Goal: Use online tool/utility

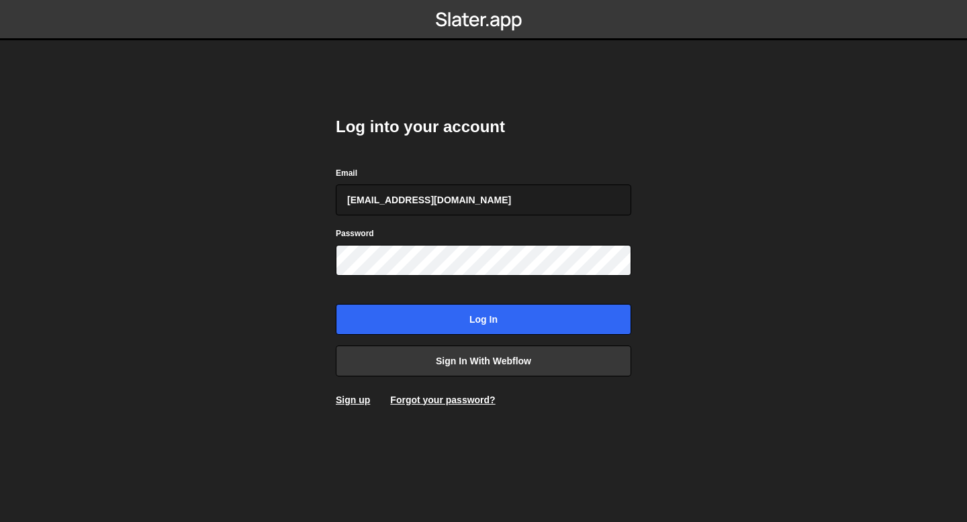
type input "[EMAIL_ADDRESS][DOMAIN_NAME]"
click at [336, 304] on input "Log in" at bounding box center [483, 319] width 295 height 31
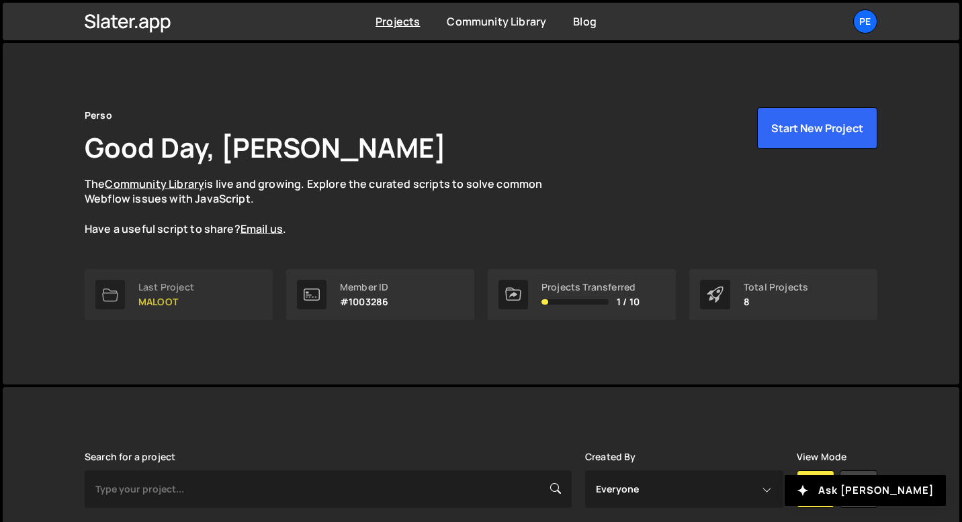
scroll to position [405, 0]
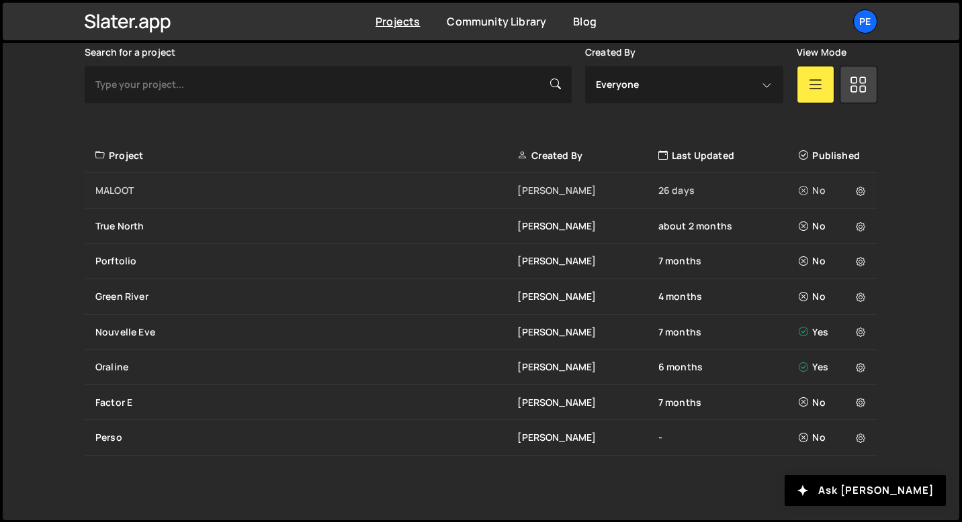
click at [189, 193] on div "MALOOT" at bounding box center [306, 190] width 422 height 13
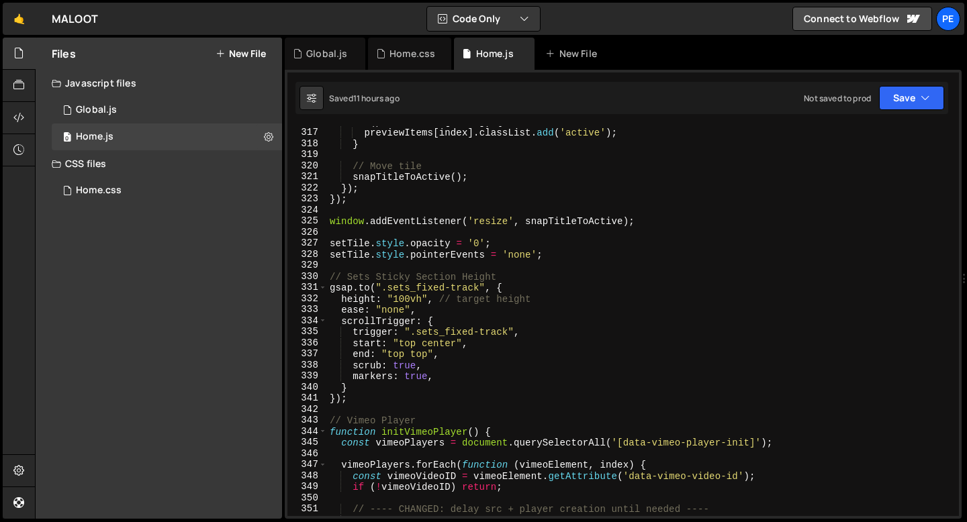
scroll to position [3500, 0]
type textarea "ease: "none","
click at [447, 309] on div "if ( previewItems [ index ]) { previewItems [ index ] . classList . add ( 'acti…" at bounding box center [640, 322] width 626 height 412
